Goal: Task Accomplishment & Management: Manage account settings

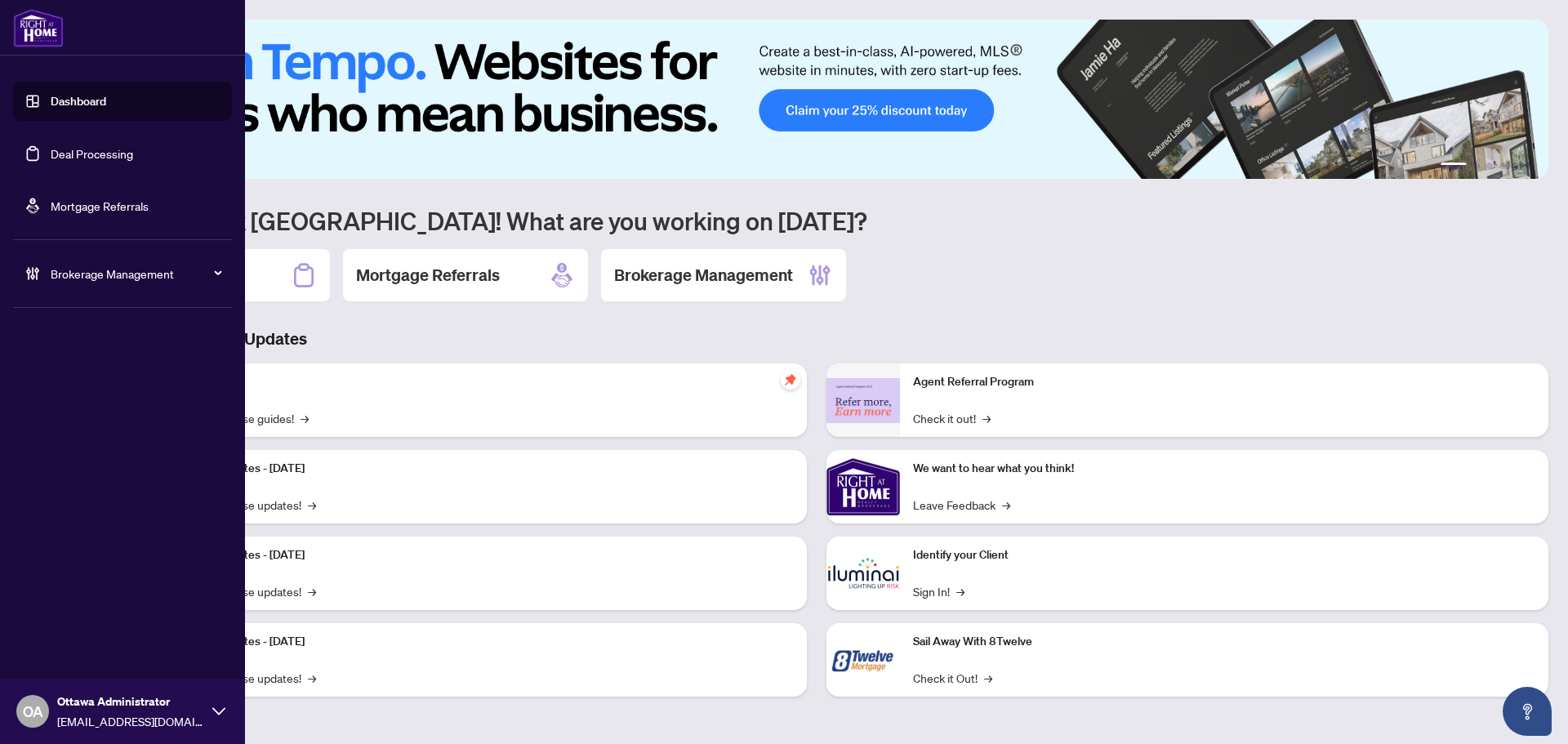
click at [116, 153] on link "Deal Processing" at bounding box center [92, 153] width 83 height 15
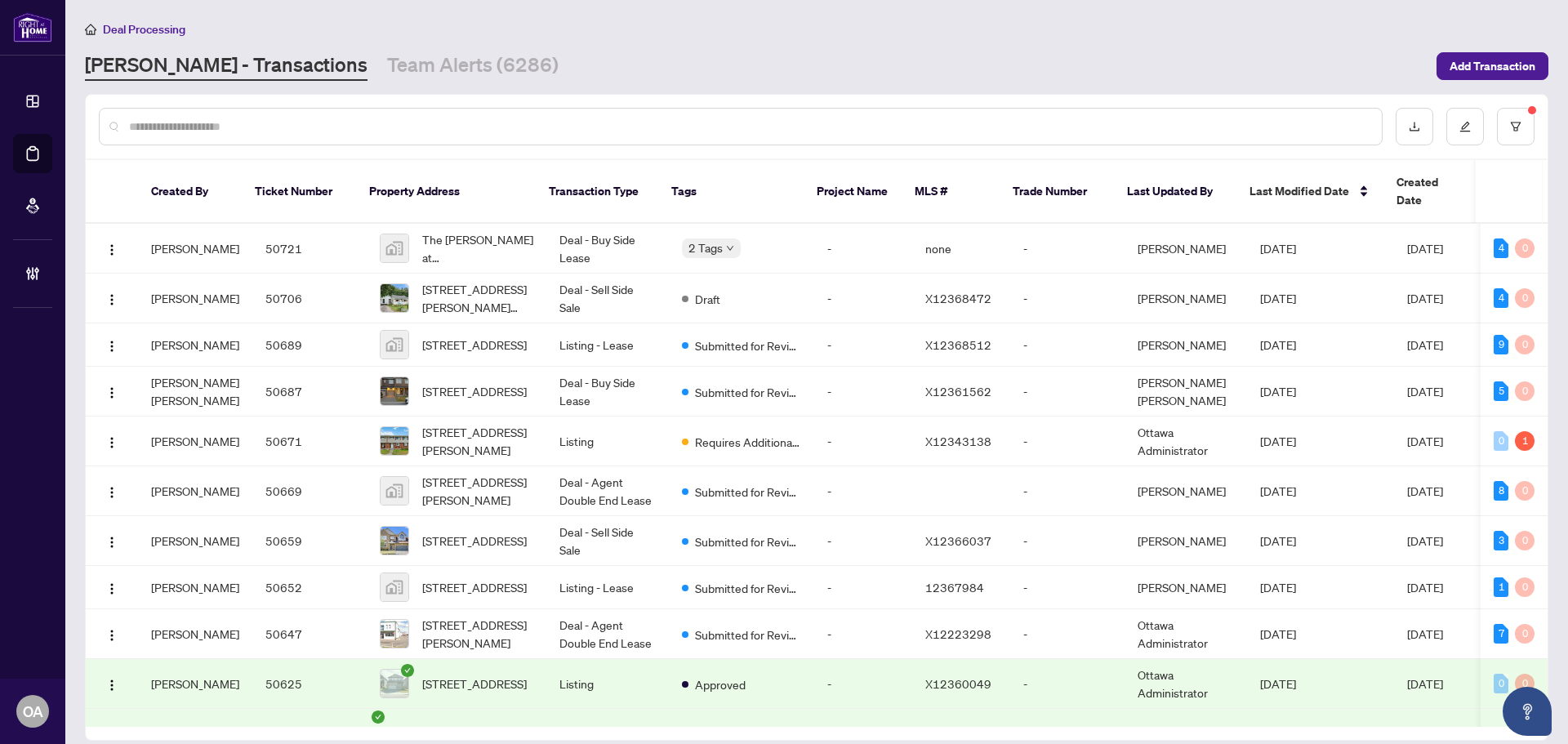
click at [449, 128] on input "text" at bounding box center [748, 126] width 1239 height 18
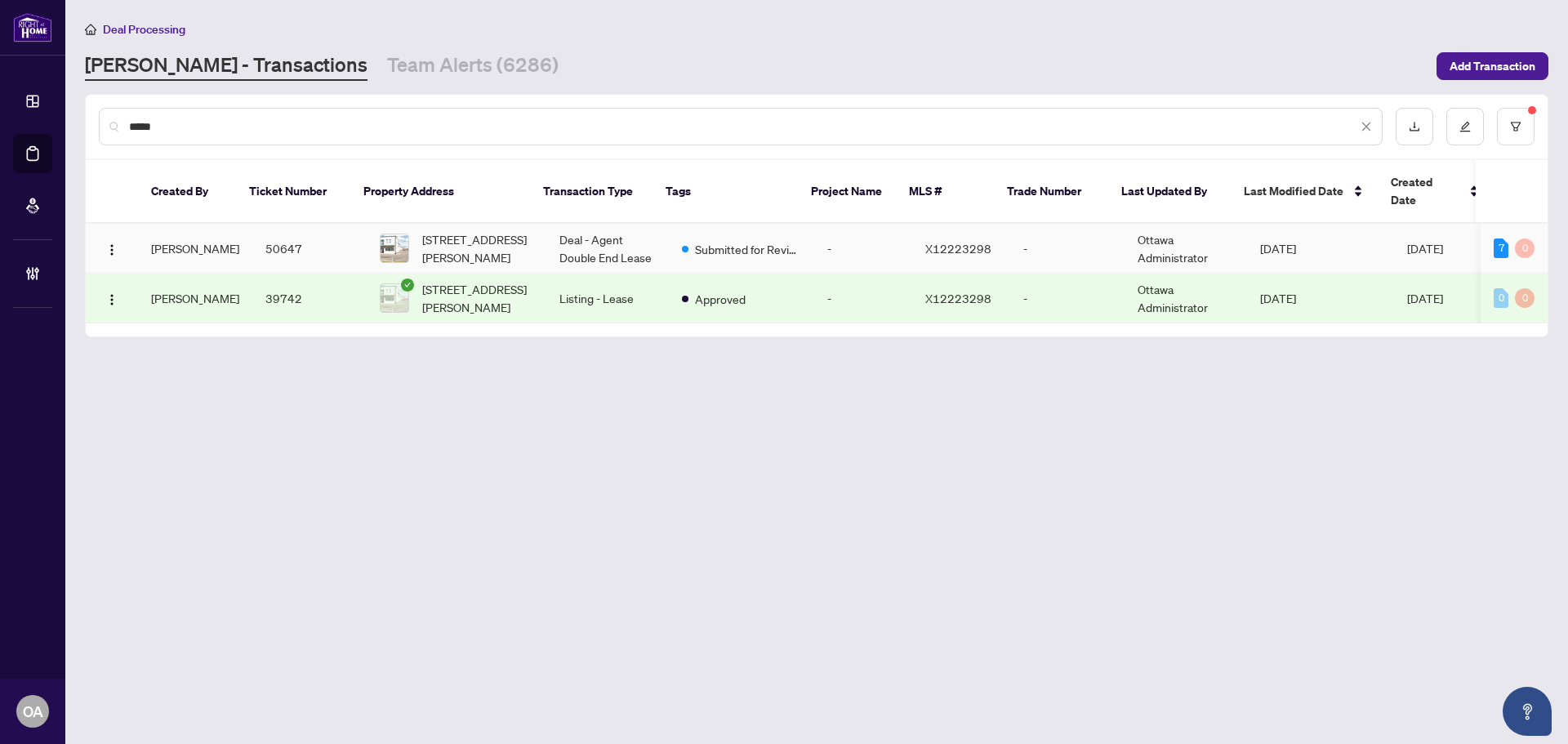
type input "*****"
click at [605, 227] on td "Deal - Agent Double End Lease" at bounding box center [607, 249] width 122 height 49
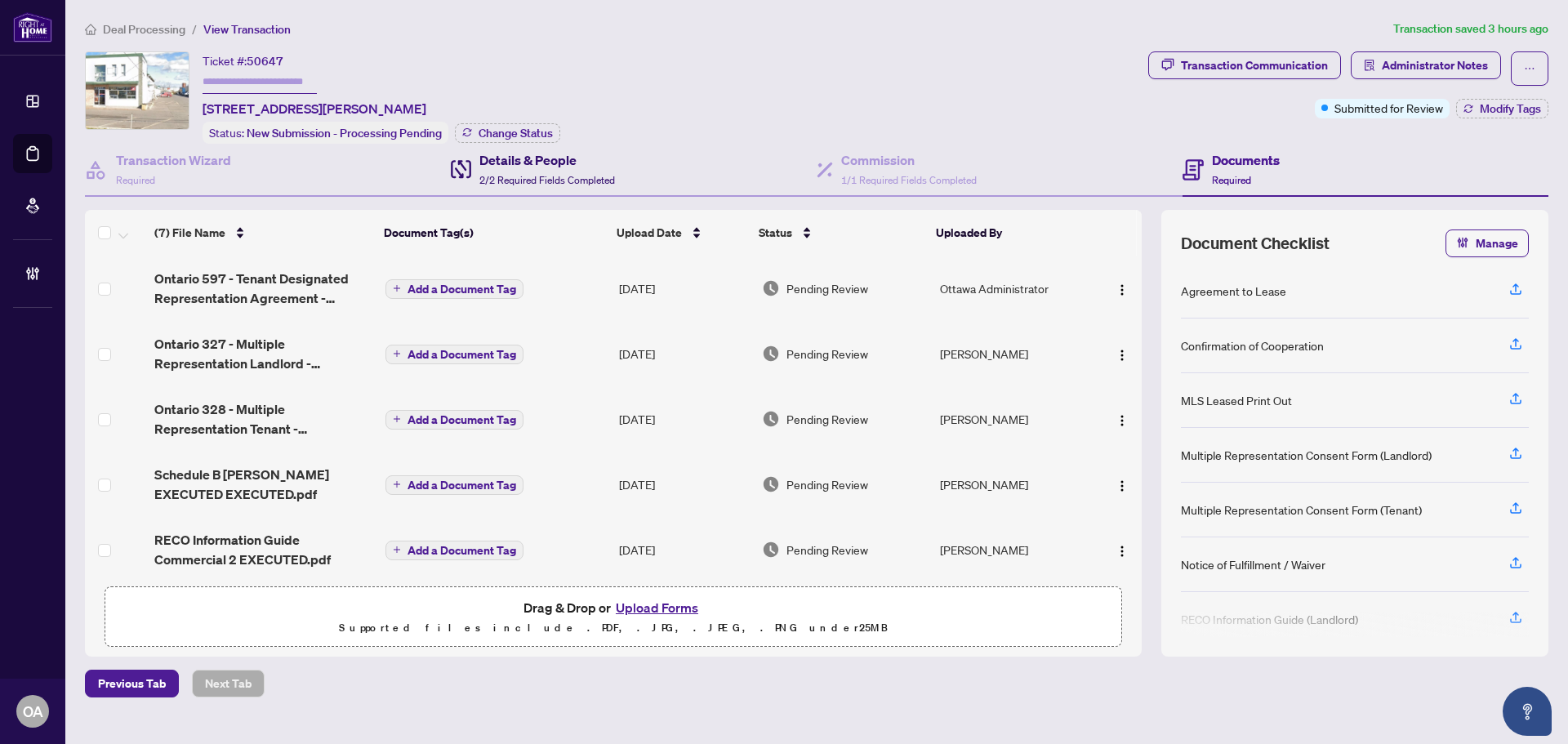
click at [544, 153] on h4 "Details & People" at bounding box center [546, 160] width 135 height 20
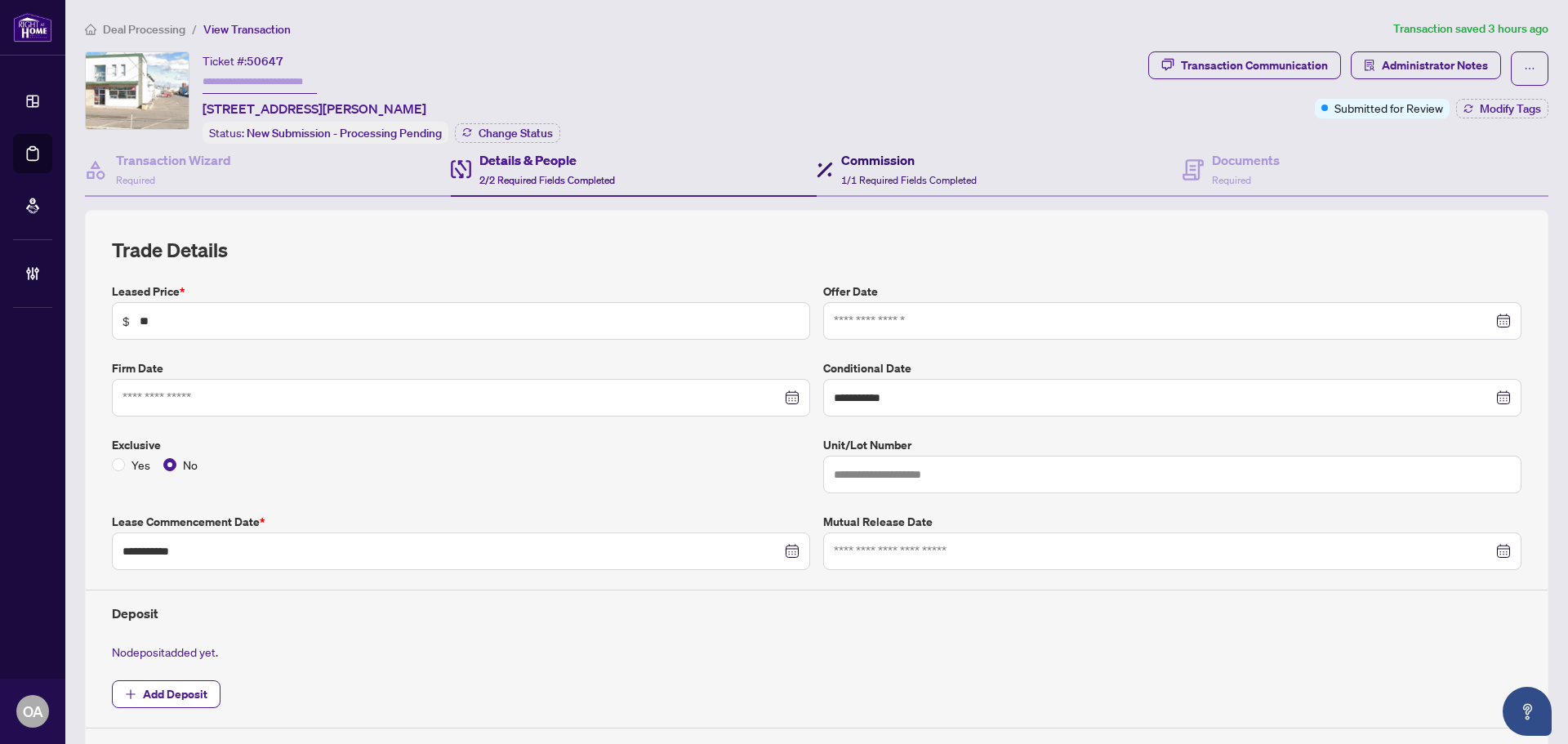
click at [903, 181] on span "1/1 Required Fields Completed" at bounding box center [908, 180] width 135 height 12
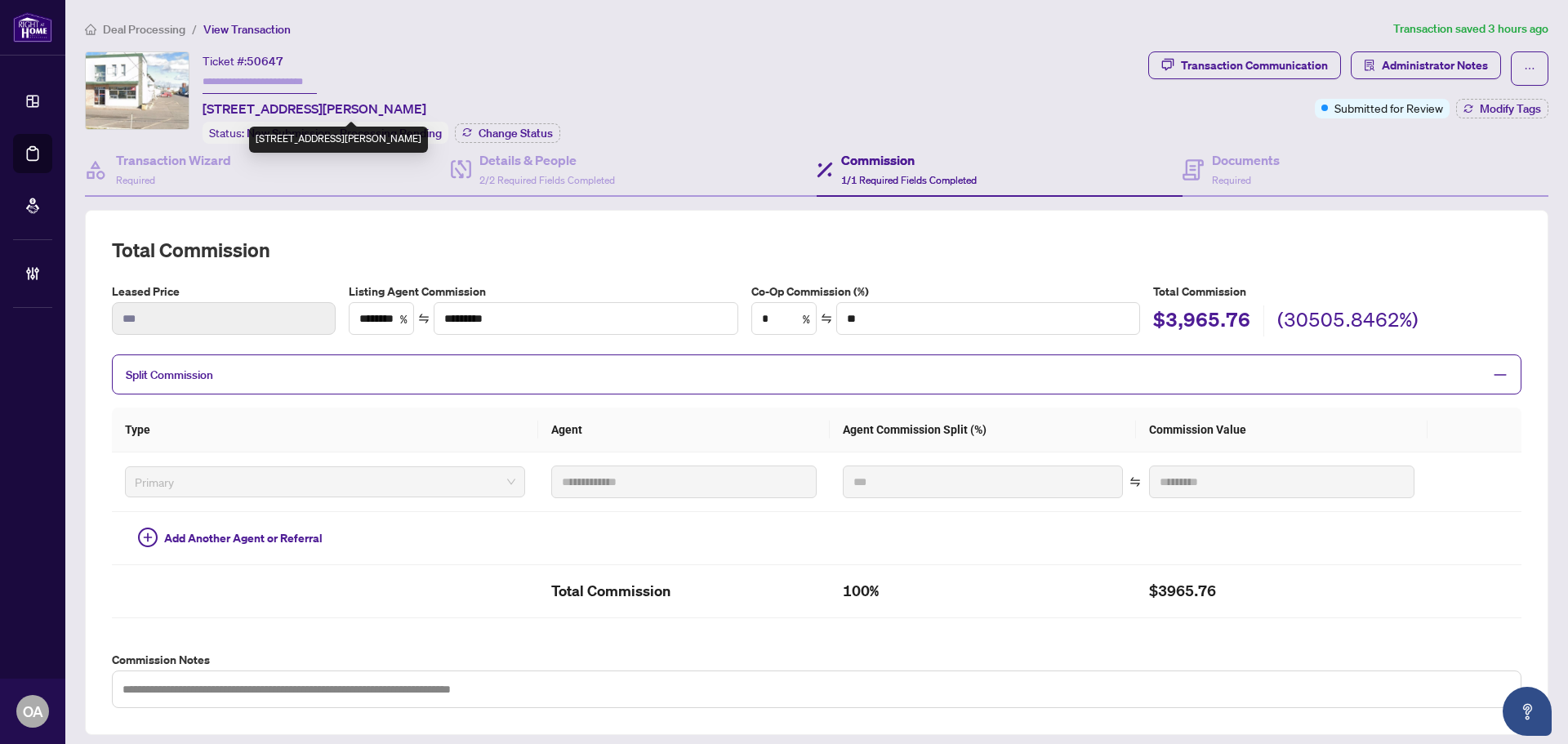
drag, startPoint x: 502, startPoint y: 102, endPoint x: 197, endPoint y: 109, distance: 305.1
click at [197, 109] on div "Ticket #: 50647 [STREET_ADDRESS][PERSON_NAME] Status: New Submission - Processi…" at bounding box center [613, 97] width 1057 height 92
copy span "[STREET_ADDRESS][PERSON_NAME]"
